Goal: Check status: Check status

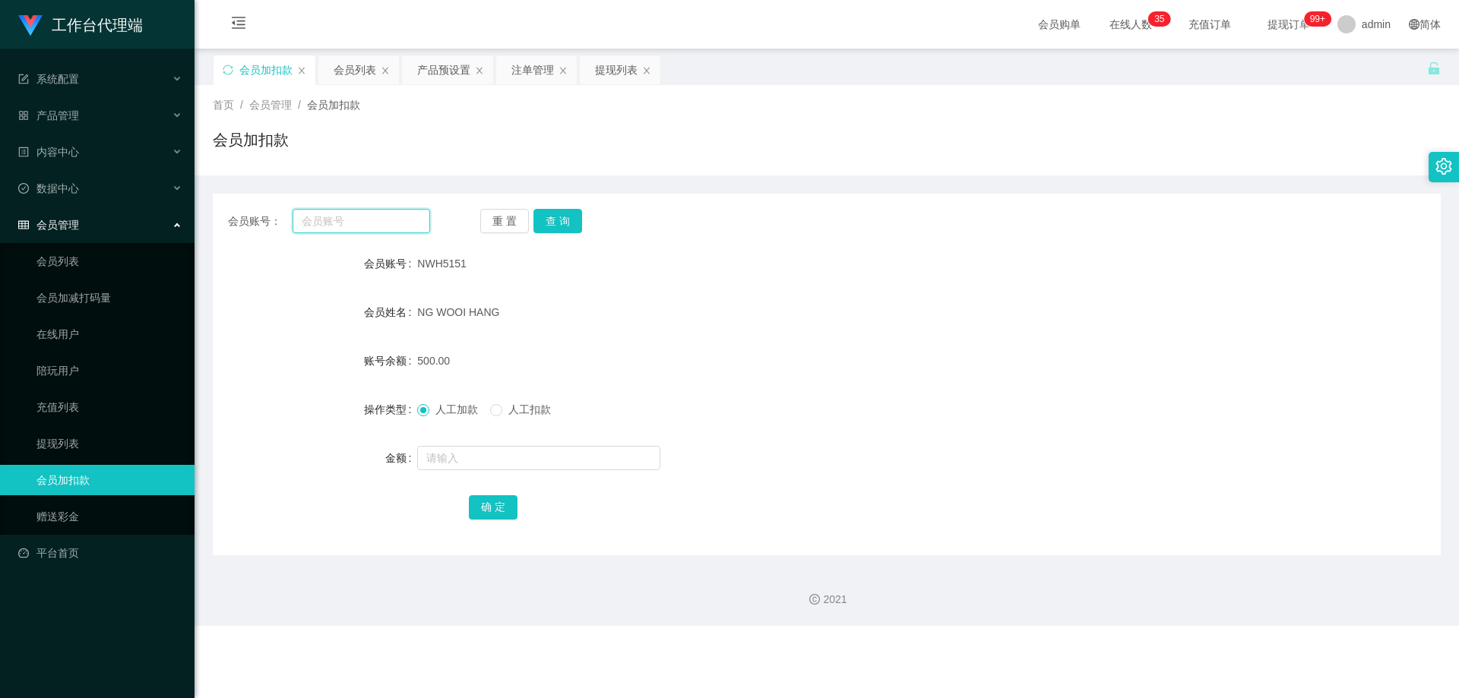
click at [362, 220] on input "text" at bounding box center [362, 221] width 138 height 24
paste input "81773729"
type input "81773729"
click at [574, 214] on button "查 询" at bounding box center [557, 221] width 49 height 24
click at [557, 229] on button "查 询" at bounding box center [557, 221] width 49 height 24
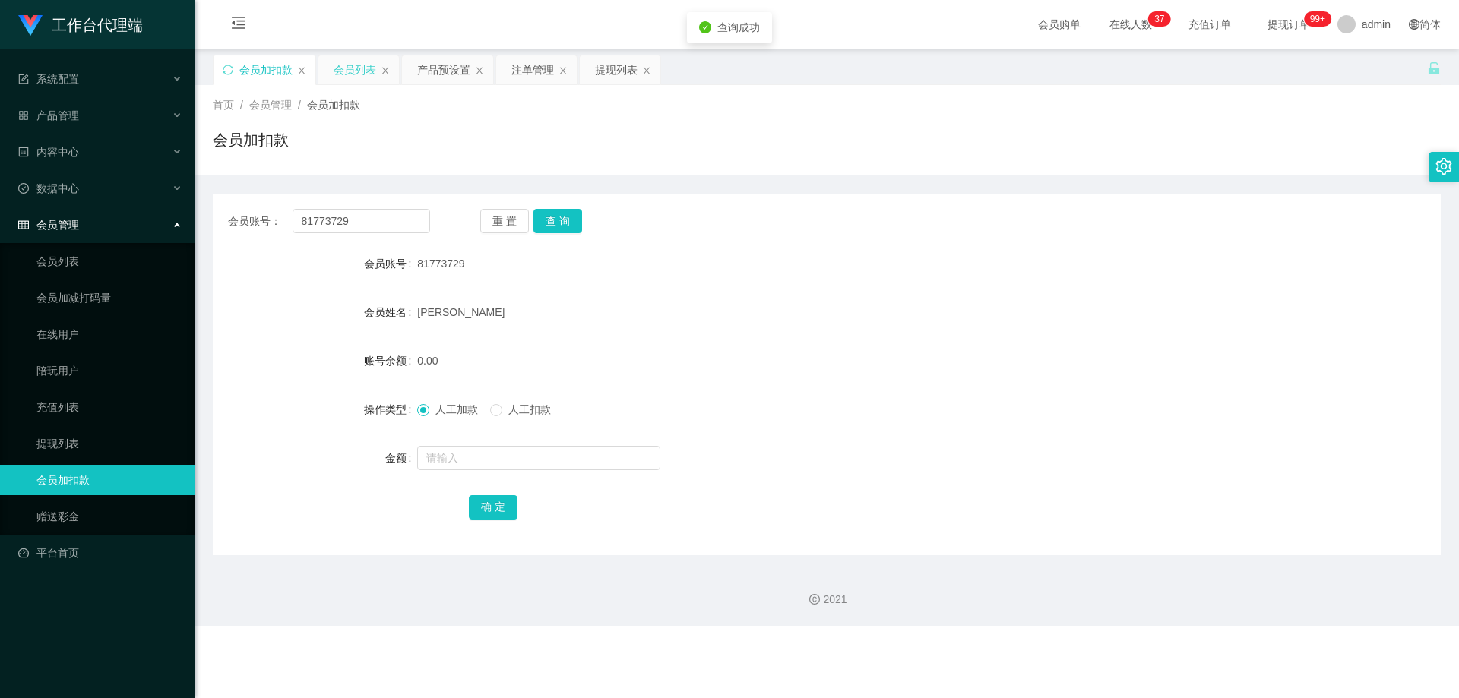
click at [359, 72] on div "会员列表" at bounding box center [355, 69] width 43 height 29
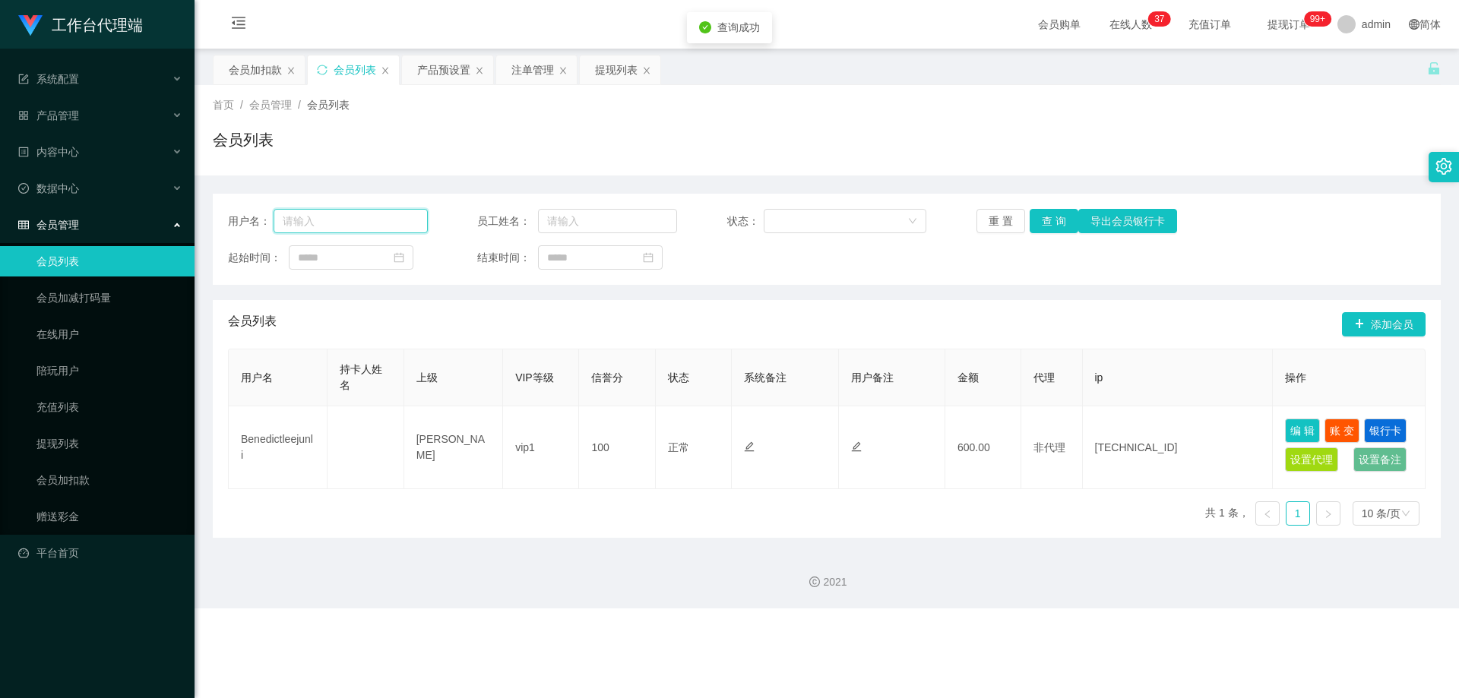
click at [371, 223] on input "text" at bounding box center [351, 221] width 154 height 24
paste input "81773729"
type input "81773729"
click at [1056, 225] on button "查 询" at bounding box center [1054, 221] width 49 height 24
click at [1252, 15] on span "提现订单 99+" at bounding box center [1288, 24] width 79 height 49
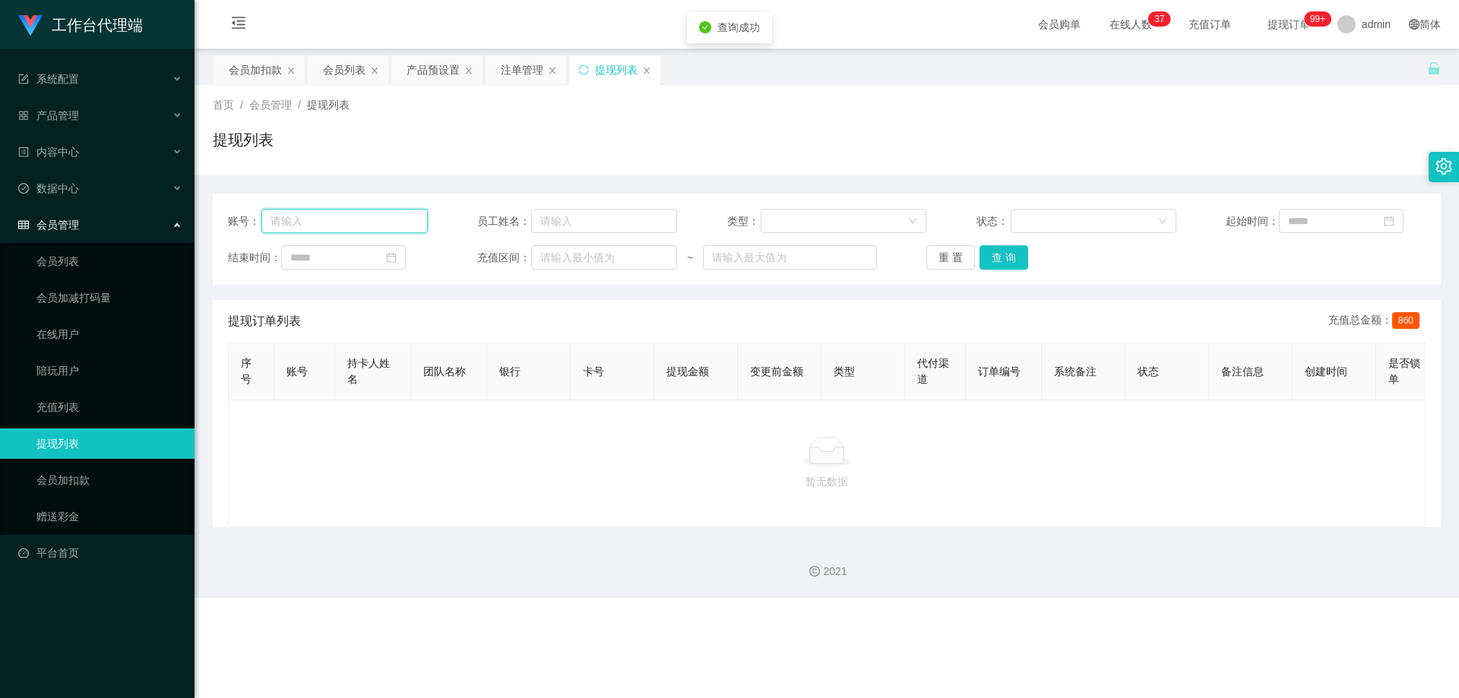
click at [345, 216] on input "text" at bounding box center [344, 221] width 166 height 24
paste input "81773729"
type input "81773729"
click at [1001, 263] on button "查 询" at bounding box center [1004, 257] width 49 height 24
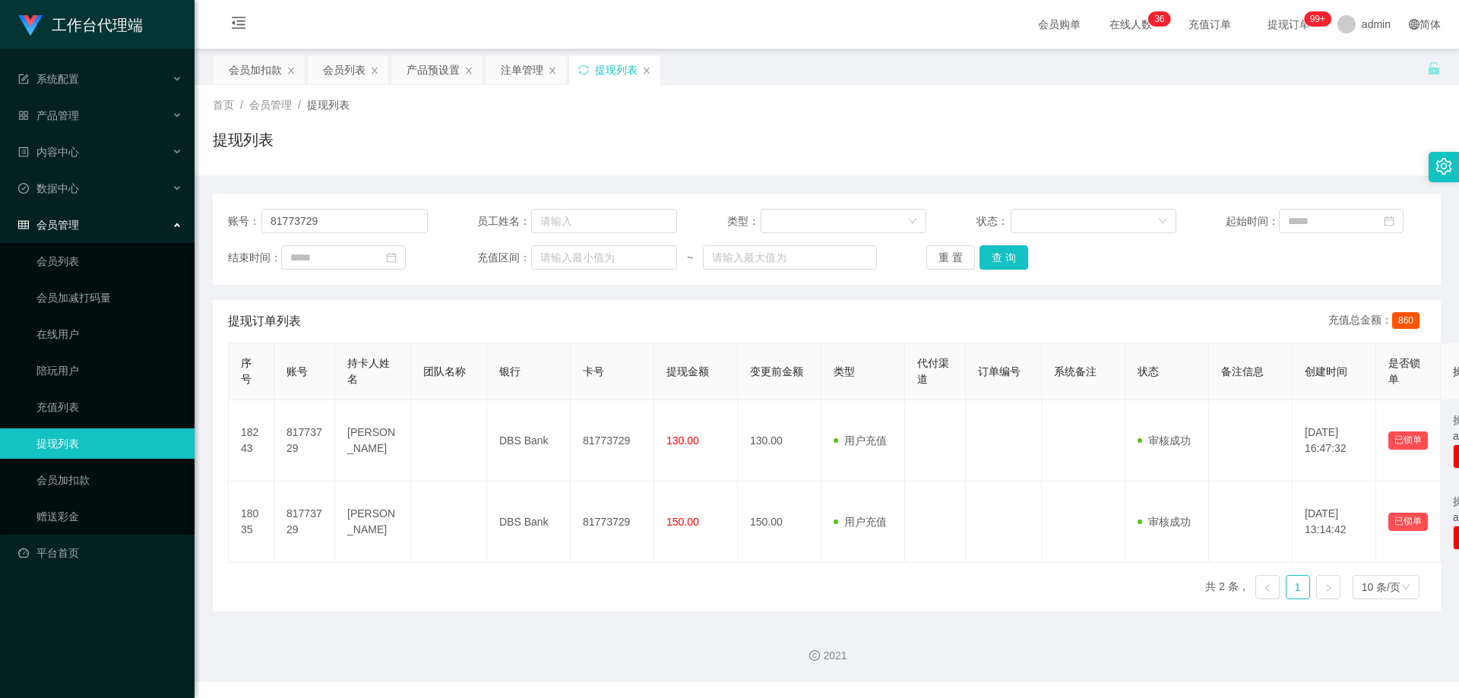
click at [580, 140] on div "提现列表" at bounding box center [827, 145] width 1228 height 35
click at [543, 137] on div "提现列表" at bounding box center [827, 145] width 1228 height 35
click at [457, 150] on div "提现列表" at bounding box center [827, 145] width 1228 height 35
drag, startPoint x: 584, startPoint y: 377, endPoint x: 457, endPoint y: 377, distance: 126.9
click at [585, 377] on span "卡号" at bounding box center [593, 372] width 21 height 12
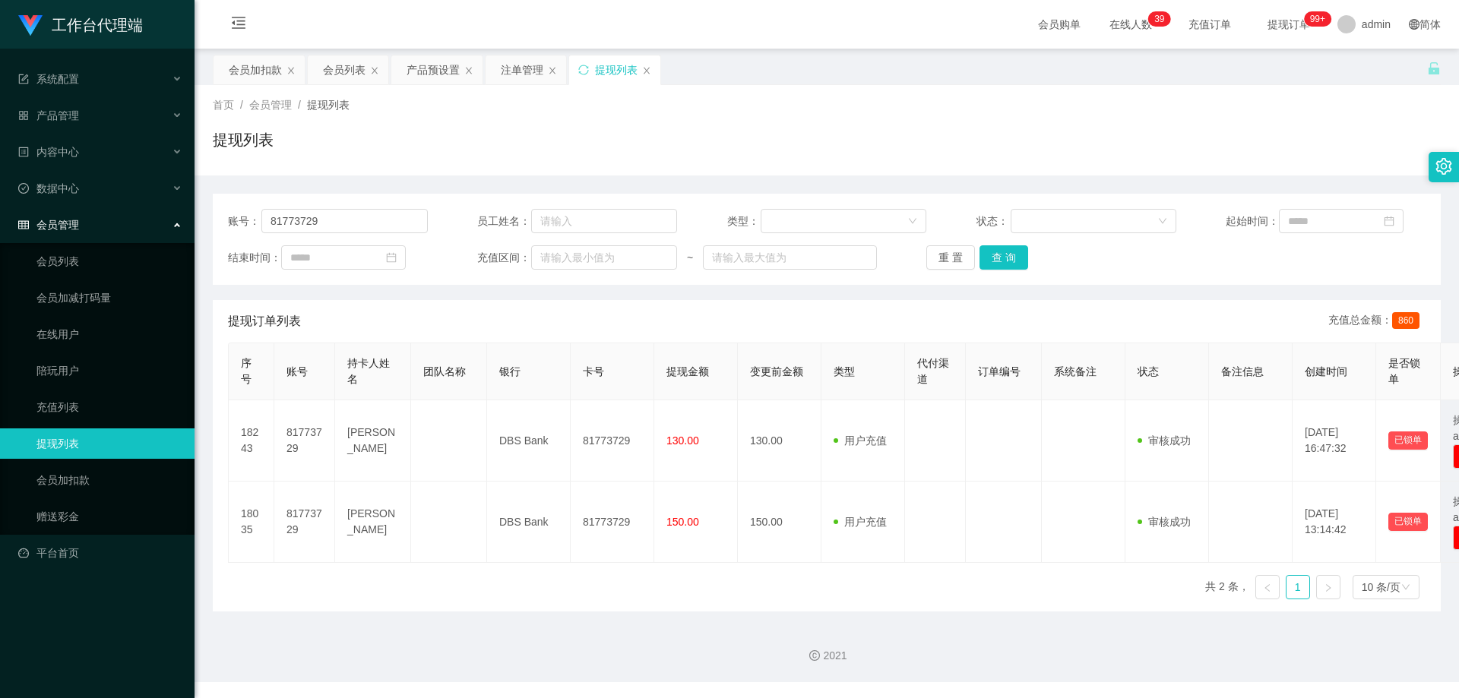
click at [446, 378] on span "团队名称" at bounding box center [444, 372] width 43 height 12
drag, startPoint x: 367, startPoint y: 377, endPoint x: 289, endPoint y: 372, distance: 78.4
click at [364, 377] on div "持卡人姓名" at bounding box center [372, 372] width 51 height 32
click at [287, 372] on span "账号" at bounding box center [296, 372] width 21 height 12
click at [248, 372] on div "序号" at bounding box center [251, 372] width 21 height 32
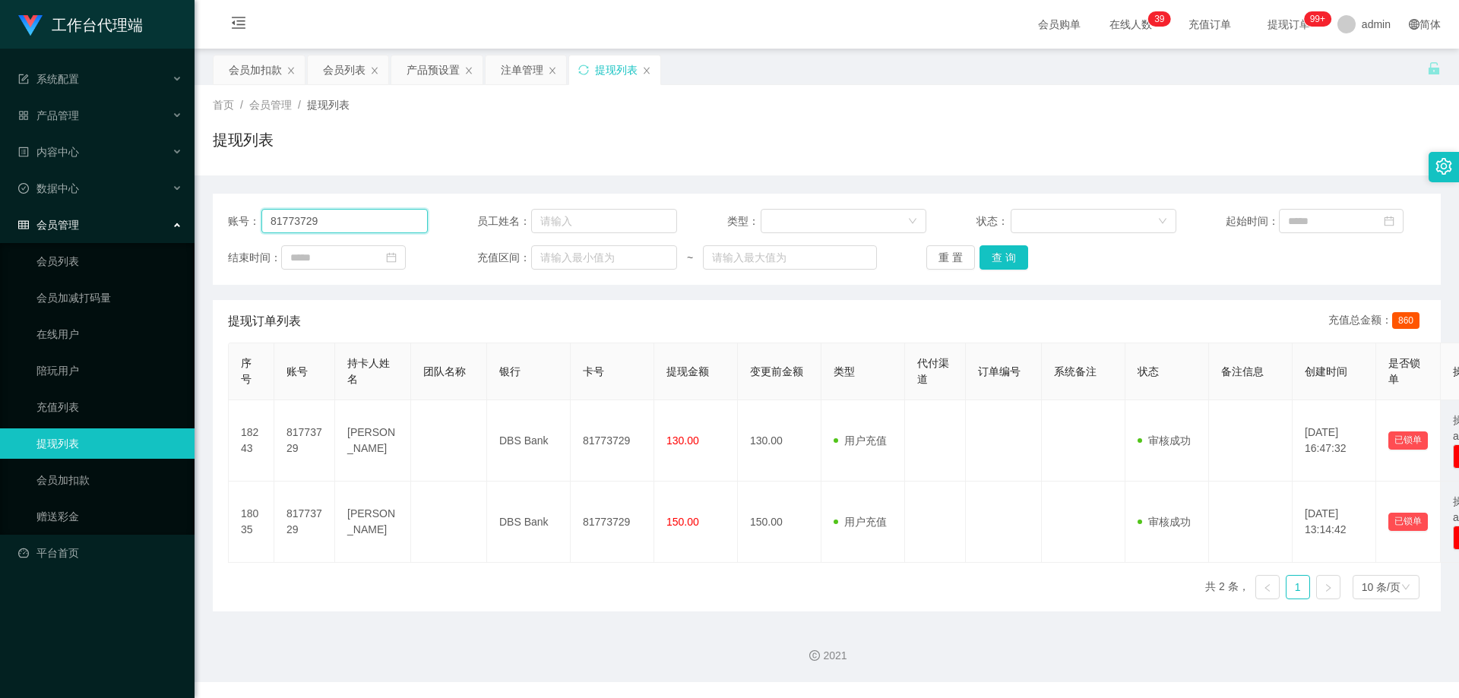
drag, startPoint x: 366, startPoint y: 219, endPoint x: 213, endPoint y: 212, distance: 153.7
click at [213, 212] on div "账号： 81773729 员工姓名： 类型： 状态： 起始时间： 结束时间： 充值区间： ~ 重 置 查 询" at bounding box center [827, 239] width 1228 height 91
